Goal: Task Accomplishment & Management: Use online tool/utility

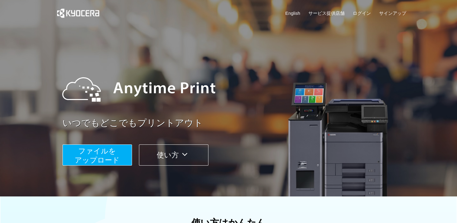
click at [117, 161] on span "ファイルを ​​アップロード" at bounding box center [97, 155] width 45 height 17
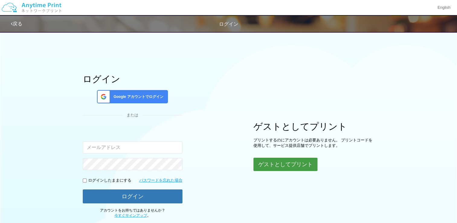
click at [266, 165] on button "ゲストとしてプリント" at bounding box center [285, 164] width 64 height 13
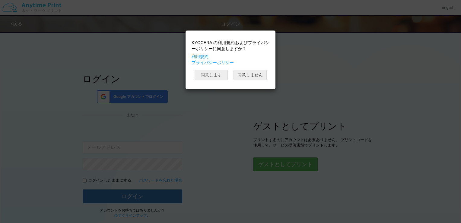
click at [201, 72] on button "同意します" at bounding box center [211, 75] width 33 height 10
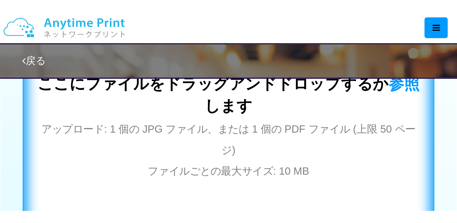
scroll to position [211, 0]
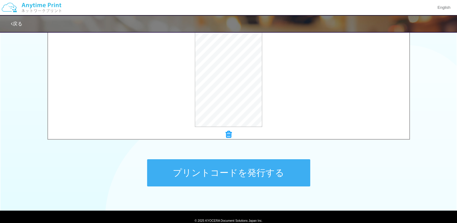
click at [260, 172] on button "プリントコードを発行する" at bounding box center [228, 172] width 163 height 27
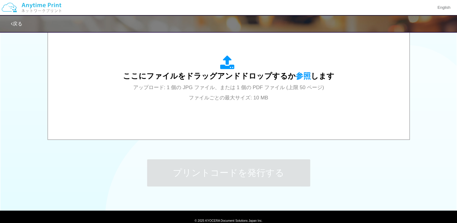
scroll to position [0, 0]
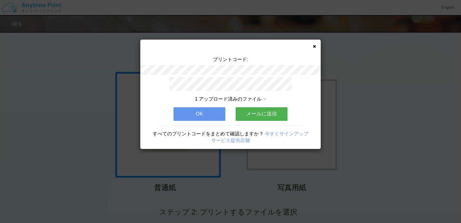
click at [263, 113] on button "メールに送信" at bounding box center [262, 113] width 52 height 13
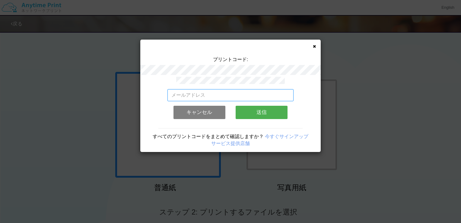
click at [195, 95] on input "email" at bounding box center [231, 95] width 127 height 12
type input "c"
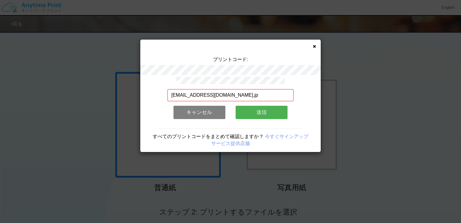
click at [257, 108] on button "送信" at bounding box center [262, 112] width 52 height 13
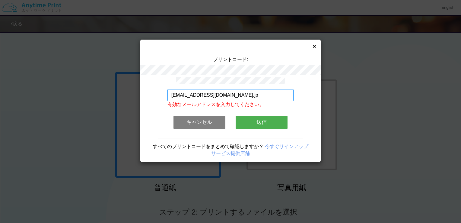
click at [197, 94] on input "[EMAIL_ADDRESS][DOMAIN_NAME],jp" at bounding box center [231, 95] width 127 height 12
click at [220, 92] on input "[EMAIL_ADDRESS][DOMAIN_NAME],jp" at bounding box center [231, 95] width 127 height 12
type input "[EMAIL_ADDRESS][DOMAIN_NAME]"
drag, startPoint x: 235, startPoint y: 116, endPoint x: 239, endPoint y: 116, distance: 4.2
click at [236, 116] on div "[EMAIL_ADDRESS][DOMAIN_NAME] 有効なメールアドレスを入力してください。 このメールアドレスは、すでに別のアカウントと関連付けられて…" at bounding box center [231, 111] width 127 height 44
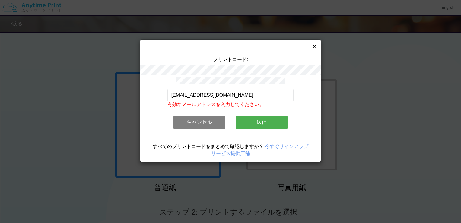
click at [240, 116] on button "送信" at bounding box center [262, 122] width 52 height 13
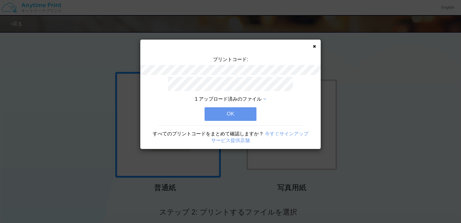
click at [237, 115] on button "OK" at bounding box center [231, 113] width 52 height 13
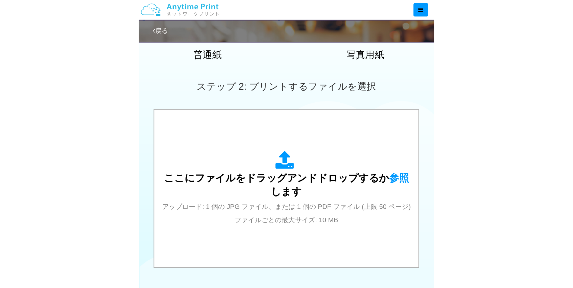
scroll to position [146, 0]
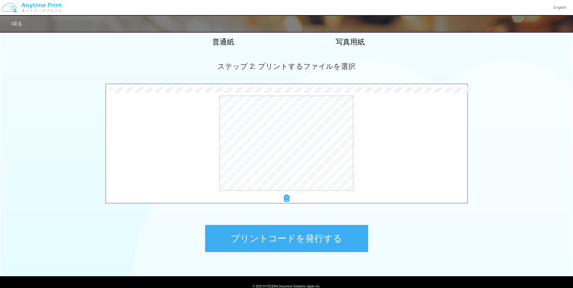
click at [234, 223] on button "プリントコードを発行する" at bounding box center [286, 238] width 163 height 27
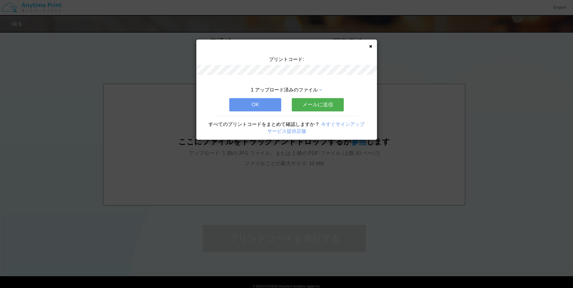
scroll to position [0, 0]
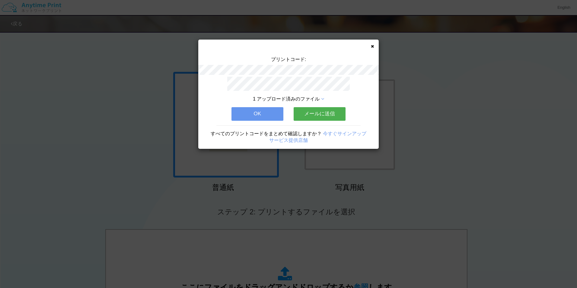
click at [270, 107] on button "OK" at bounding box center [258, 113] width 52 height 13
